Goal: Task Accomplishment & Management: Manage account settings

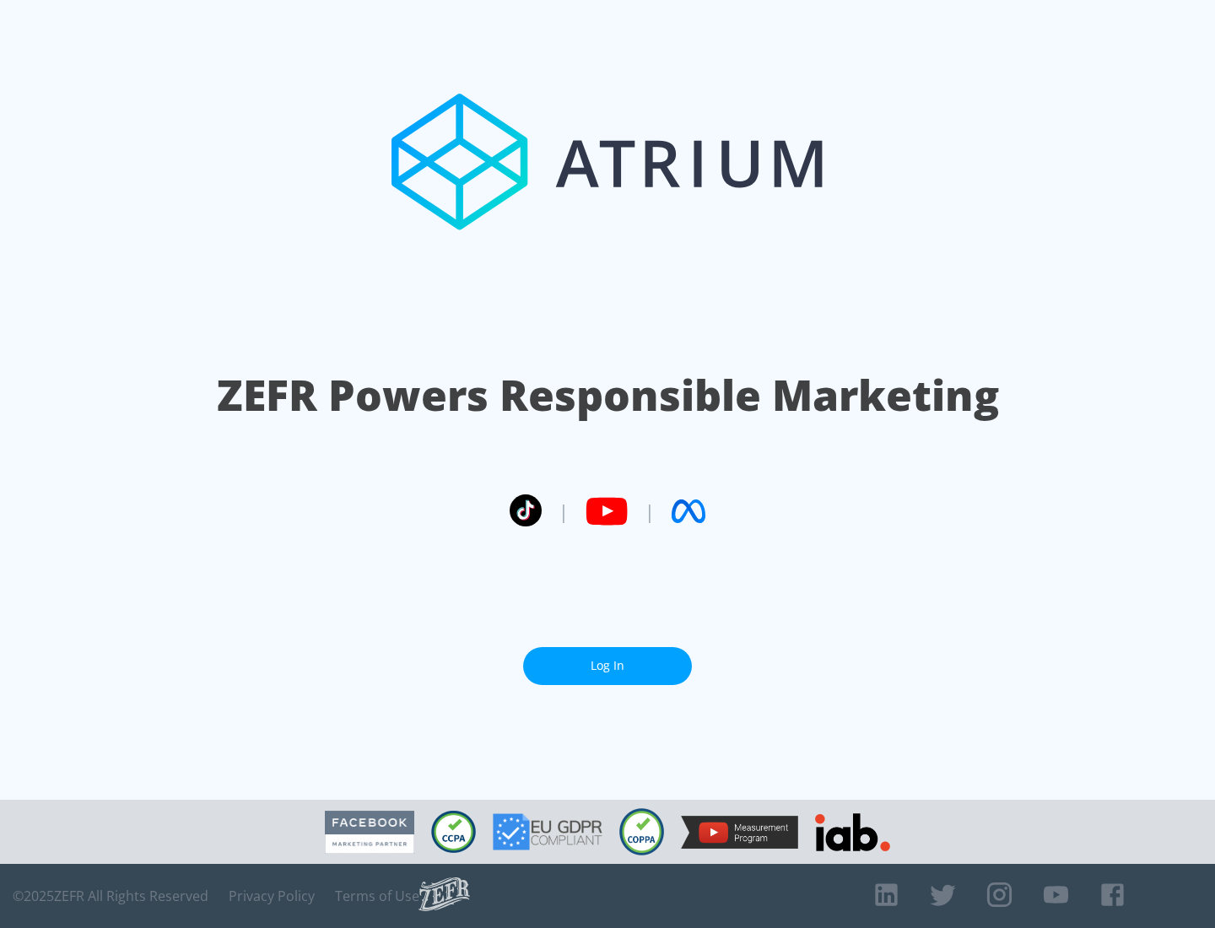
click at [607, 666] on link "Log In" at bounding box center [607, 666] width 169 height 38
